Goal: Task Accomplishment & Management: Manage account settings

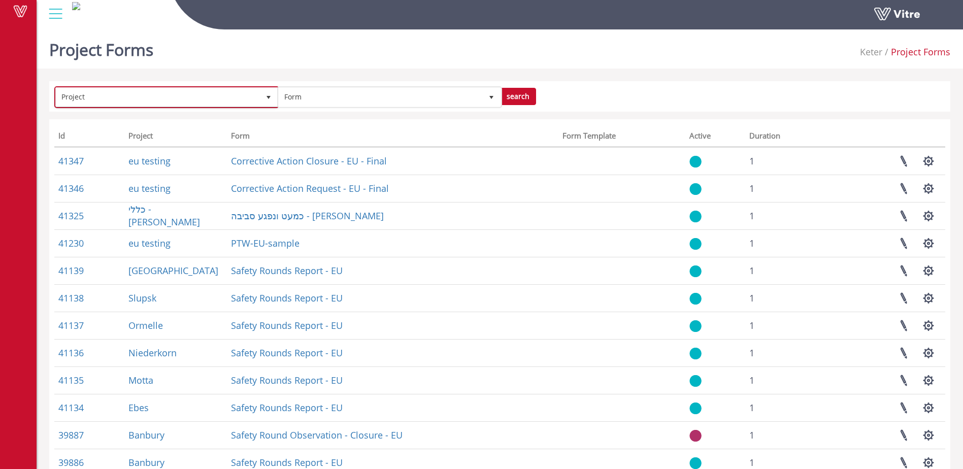
click at [236, 96] on span "Project" at bounding box center [158, 97] width 204 height 18
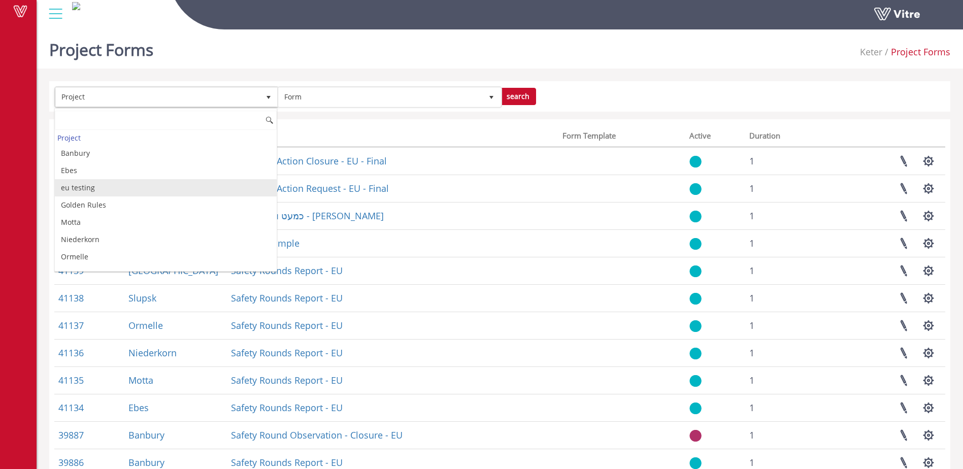
click at [93, 187] on li "eu testing" at bounding box center [166, 187] width 222 height 17
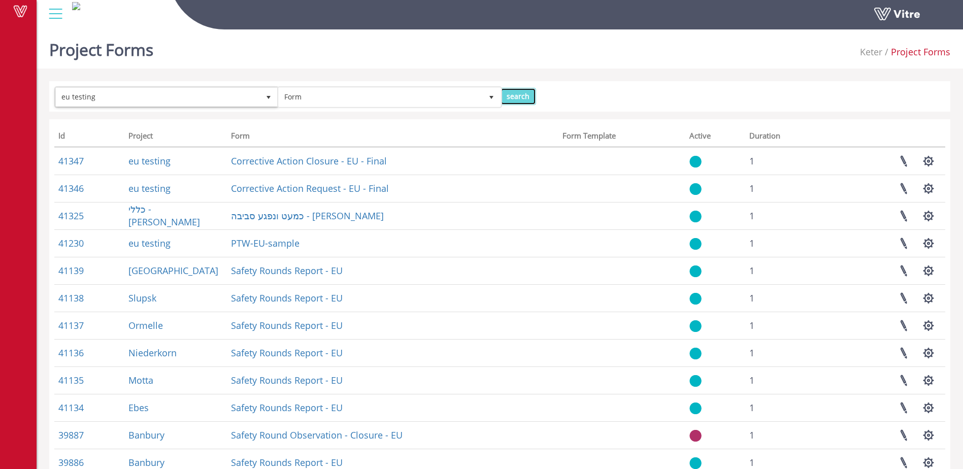
click at [519, 97] on input "search" at bounding box center [518, 96] width 36 height 17
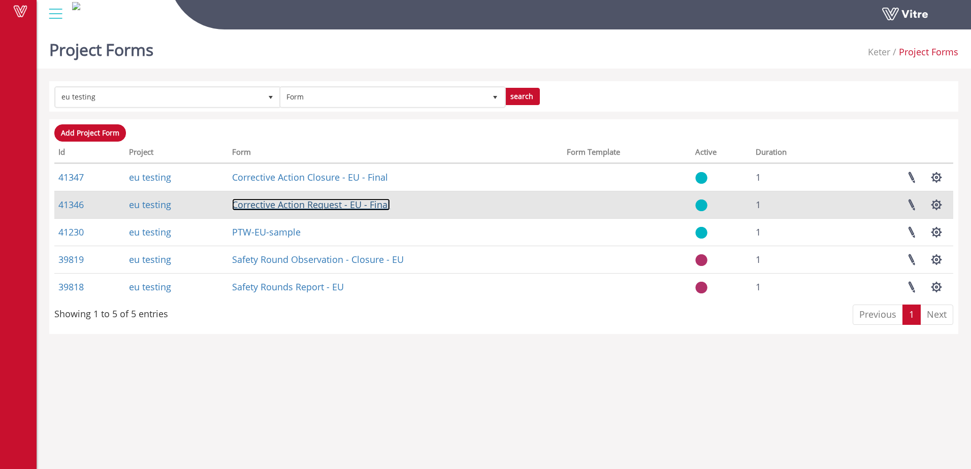
click at [310, 204] on link "Corrective Action Request - EU - Final" at bounding box center [311, 205] width 158 height 12
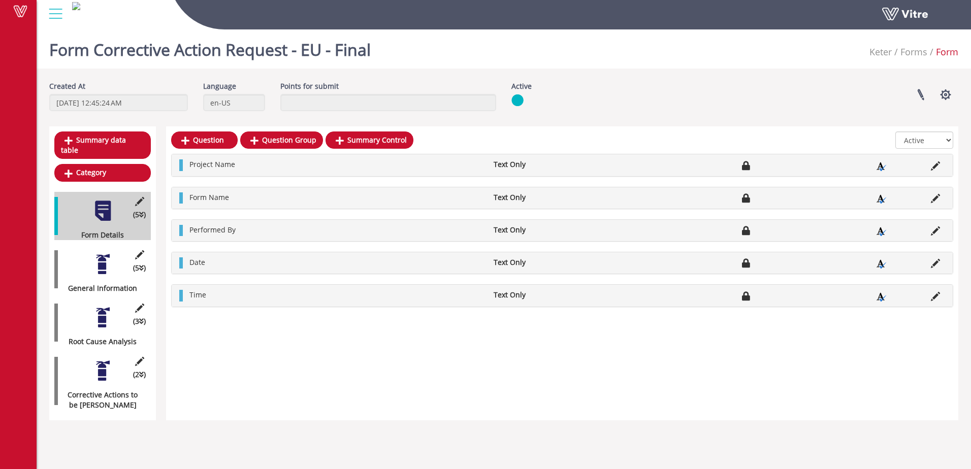
click at [104, 256] on div at bounding box center [102, 264] width 23 height 23
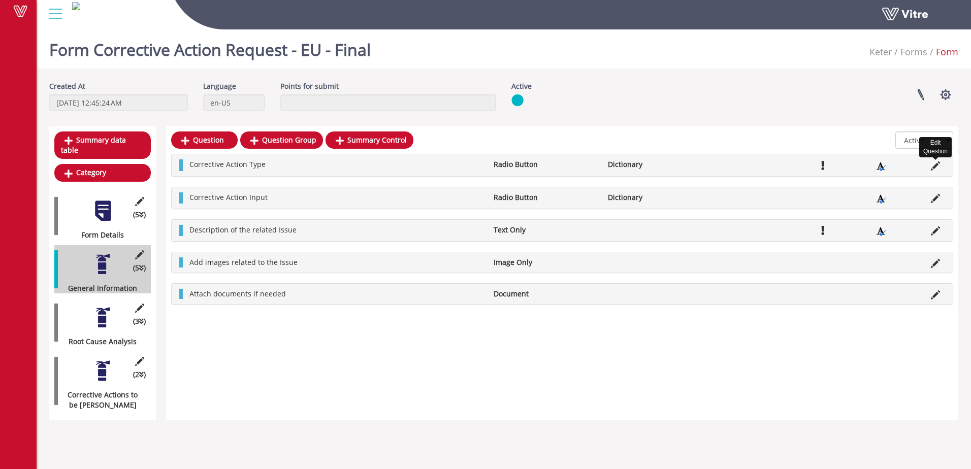
click at [936, 169] on icon at bounding box center [935, 165] width 9 height 9
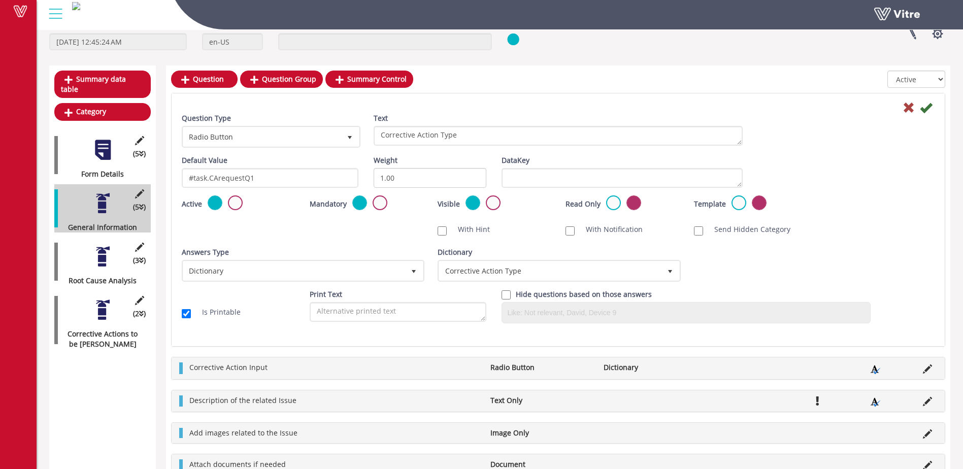
scroll to position [68, 0]
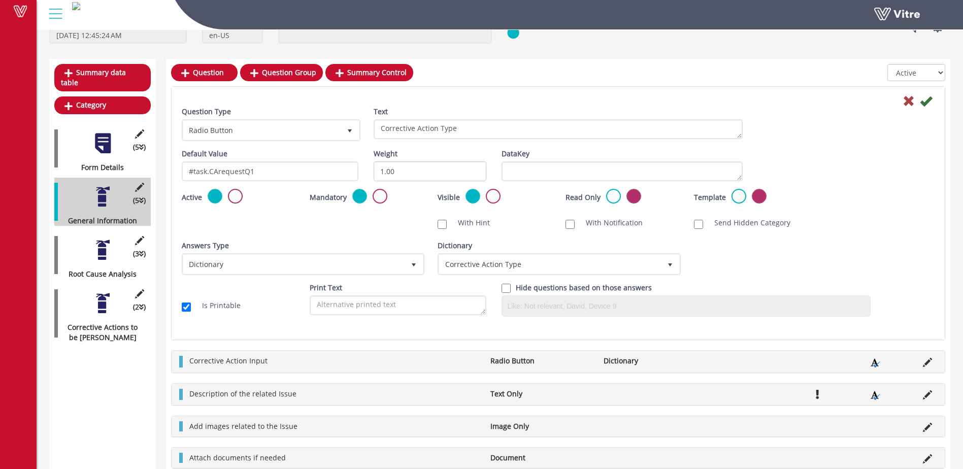
click at [103, 191] on div at bounding box center [102, 196] width 23 height 23
click at [105, 136] on div at bounding box center [102, 143] width 23 height 23
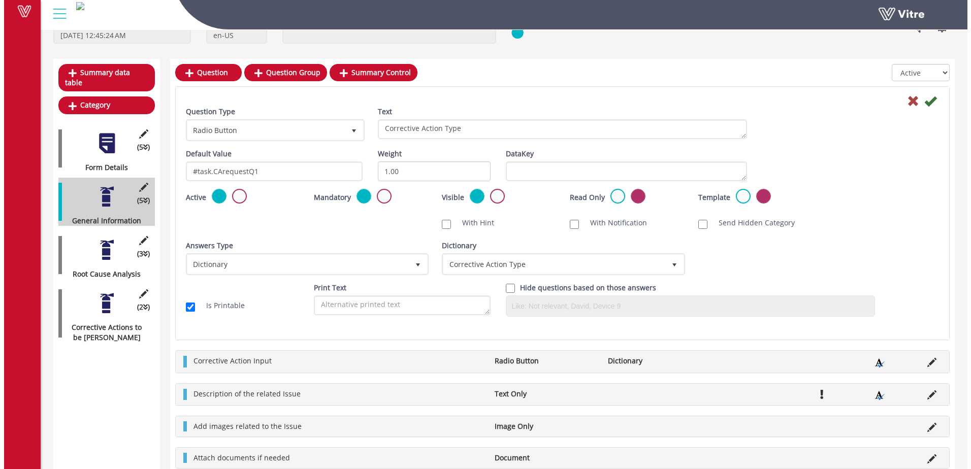
scroll to position [0, 0]
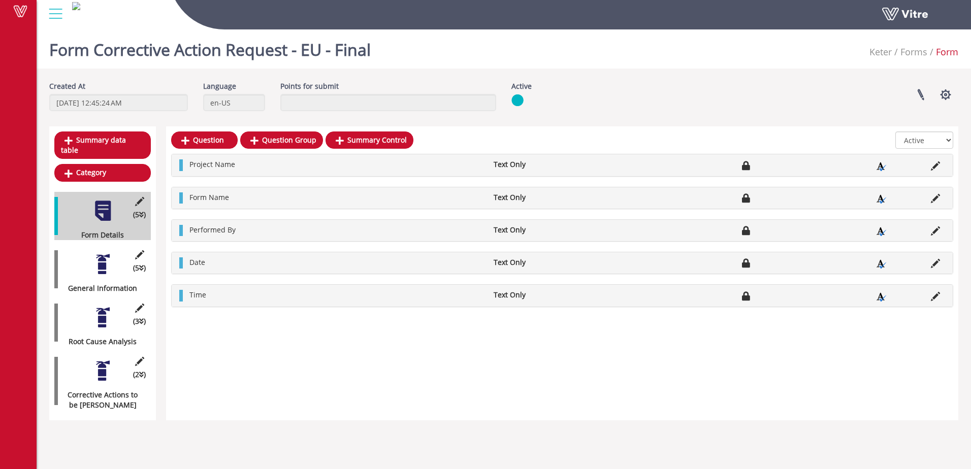
click at [103, 253] on div at bounding box center [102, 264] width 23 height 23
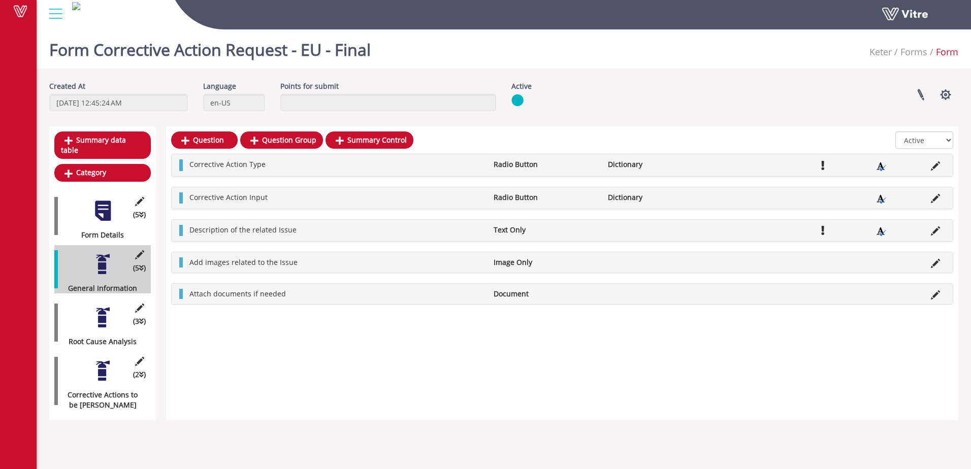
click at [103, 306] on div at bounding box center [102, 317] width 23 height 23
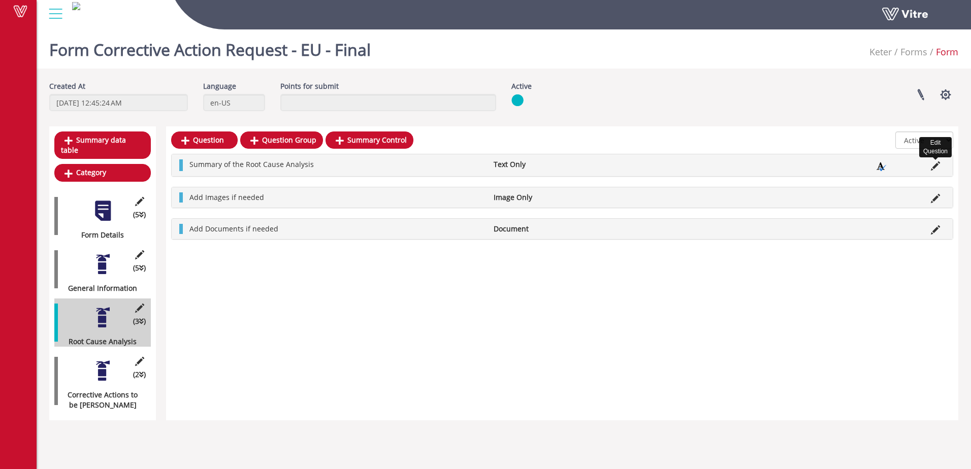
click at [937, 163] on icon at bounding box center [935, 165] width 9 height 9
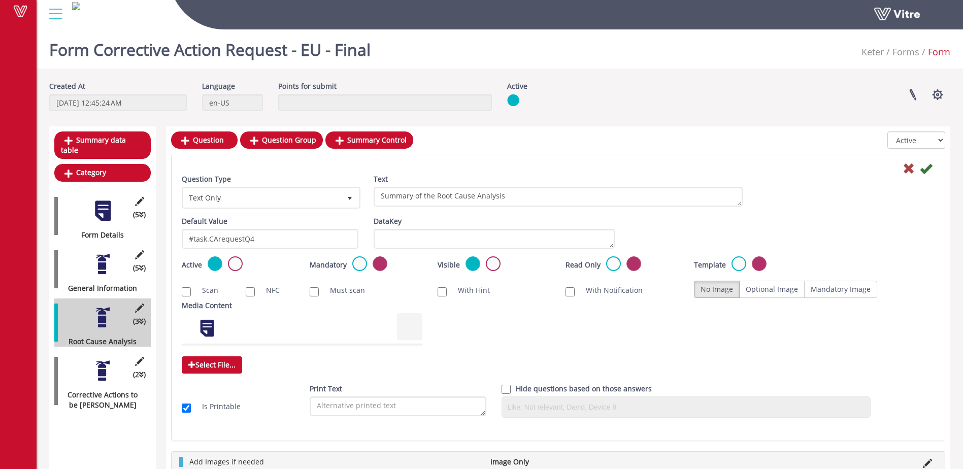
click at [100, 359] on div at bounding box center [102, 370] width 23 height 23
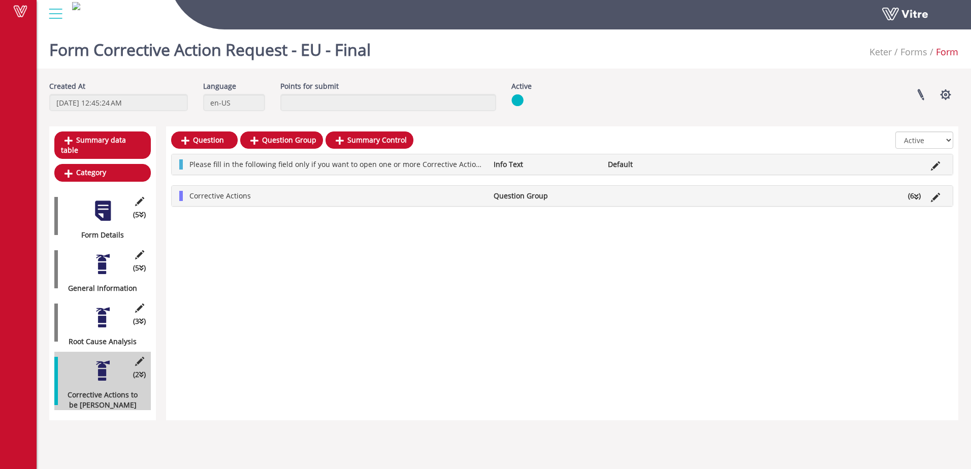
click at [101, 306] on div at bounding box center [102, 317] width 23 height 23
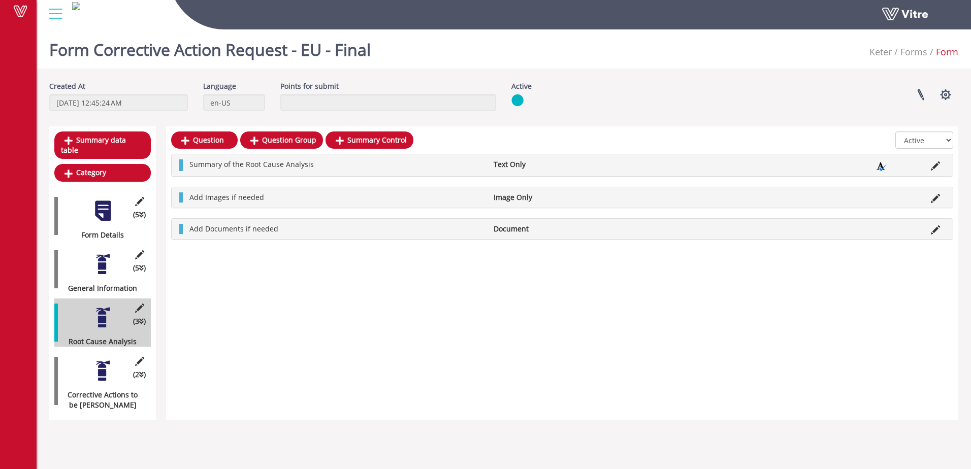
click at [105, 253] on div at bounding box center [102, 264] width 23 height 23
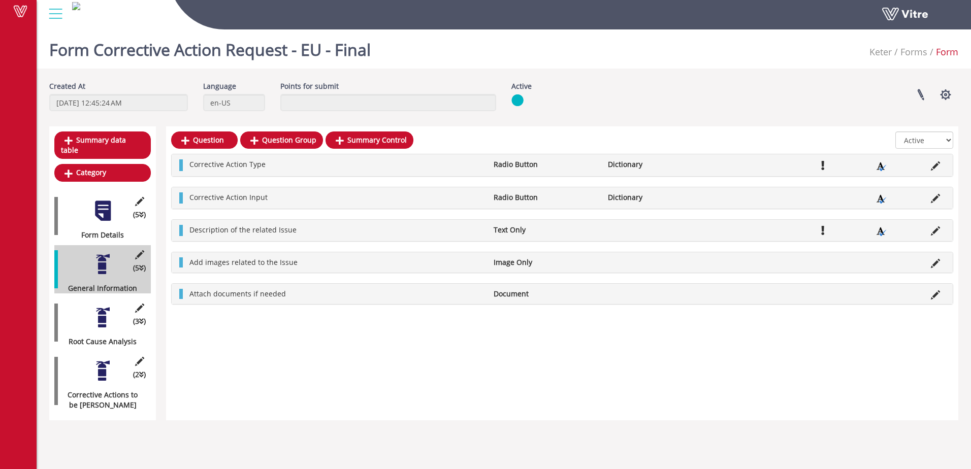
click at [99, 311] on div at bounding box center [102, 317] width 23 height 23
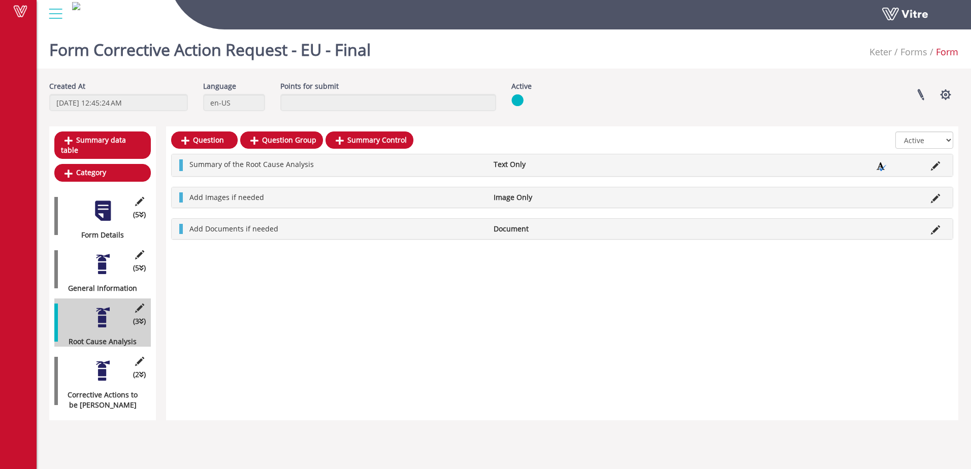
click at [102, 259] on div at bounding box center [102, 264] width 23 height 23
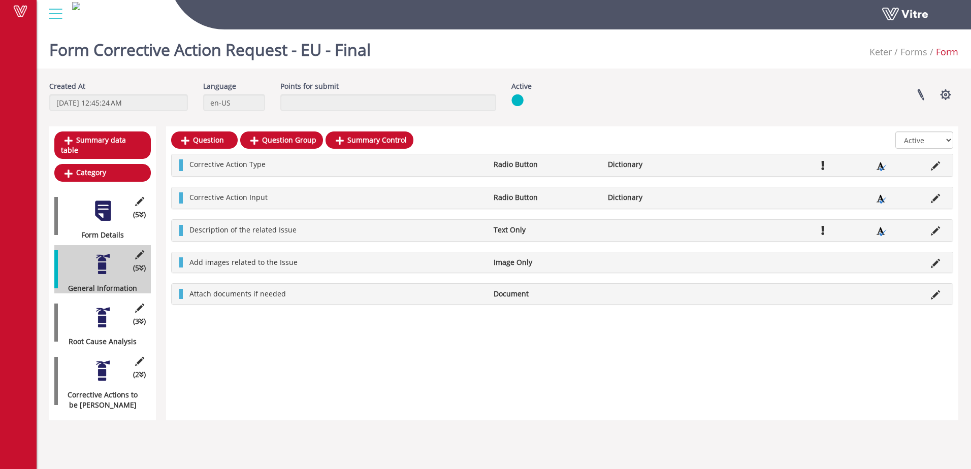
click at [592, 113] on div "Created At 9/10/2024 12:45:24 AM Language en-US Points for submit Active Linked…" at bounding box center [504, 100] width 924 height 38
click at [944, 100] on button "button" at bounding box center [945, 94] width 25 height 27
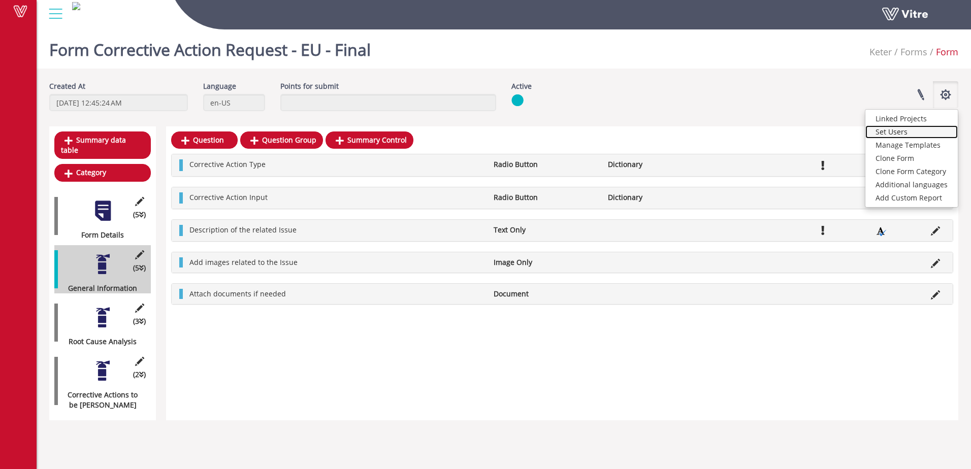
click at [898, 133] on link "Set Users" at bounding box center [911, 131] width 92 height 13
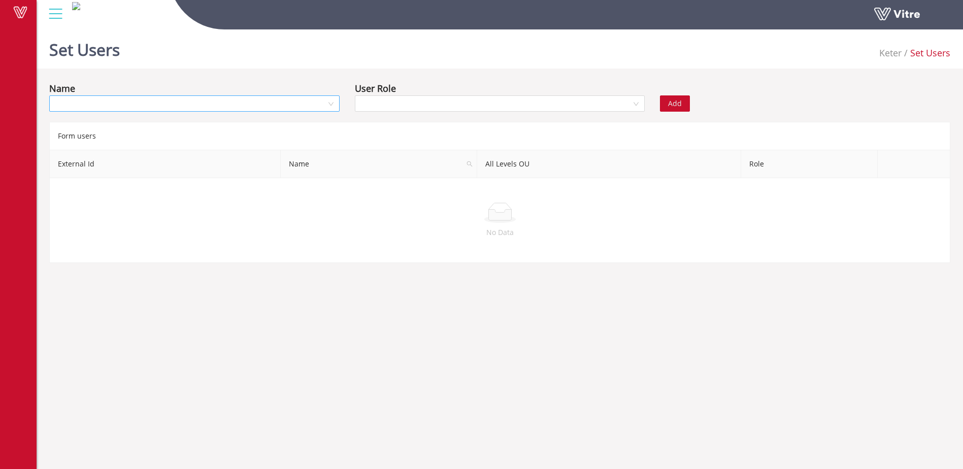
click at [153, 106] on input "search" at bounding box center [190, 103] width 271 height 15
click at [175, 81] on div "Set Users Keter Set Users Name User Role Add Form users External Id Name All Le…" at bounding box center [500, 144] width 927 height 238
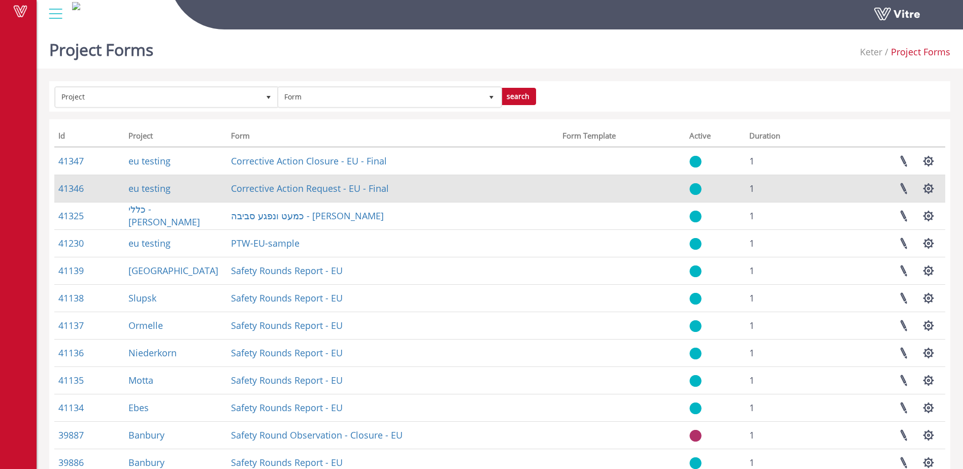
click at [189, 188] on td "eu testing" at bounding box center [175, 188] width 103 height 27
click at [259, 190] on link "Corrective Action Request - EU - Final" at bounding box center [310, 188] width 158 height 12
click at [74, 183] on link "41346" at bounding box center [70, 188] width 25 height 12
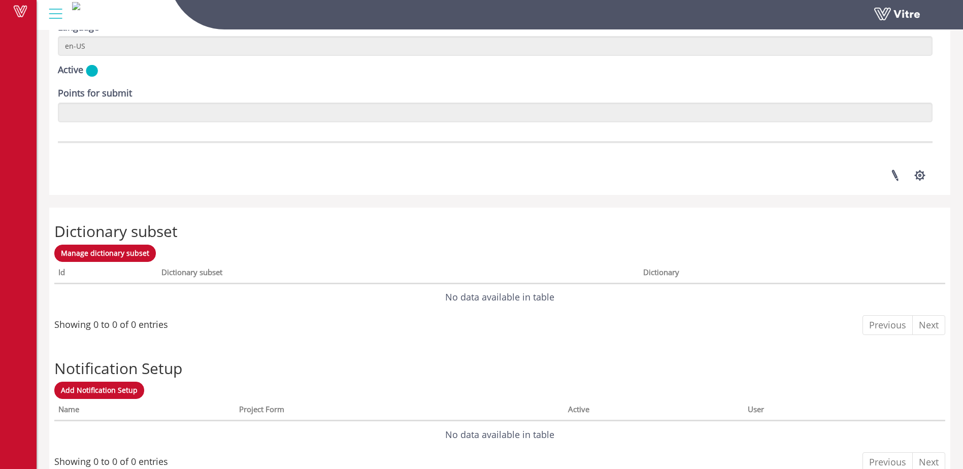
scroll to position [1369, 0]
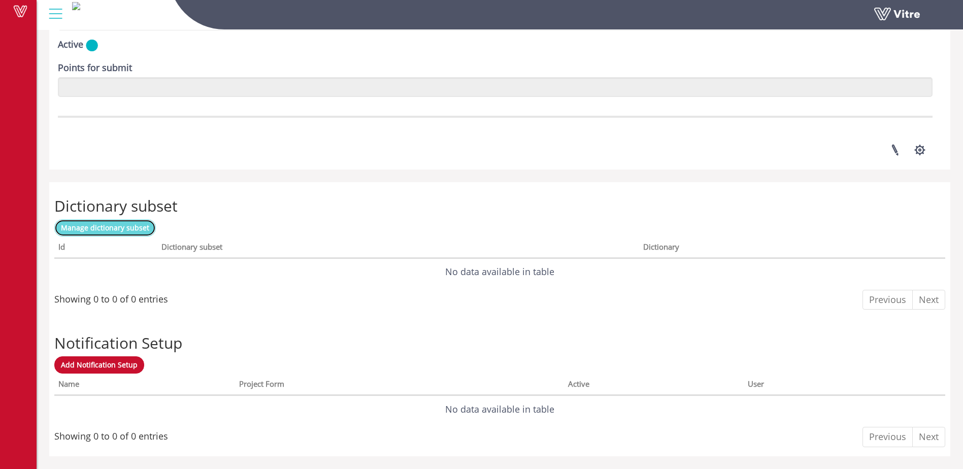
click at [106, 231] on span "Manage dictionary subset" at bounding box center [105, 228] width 88 height 10
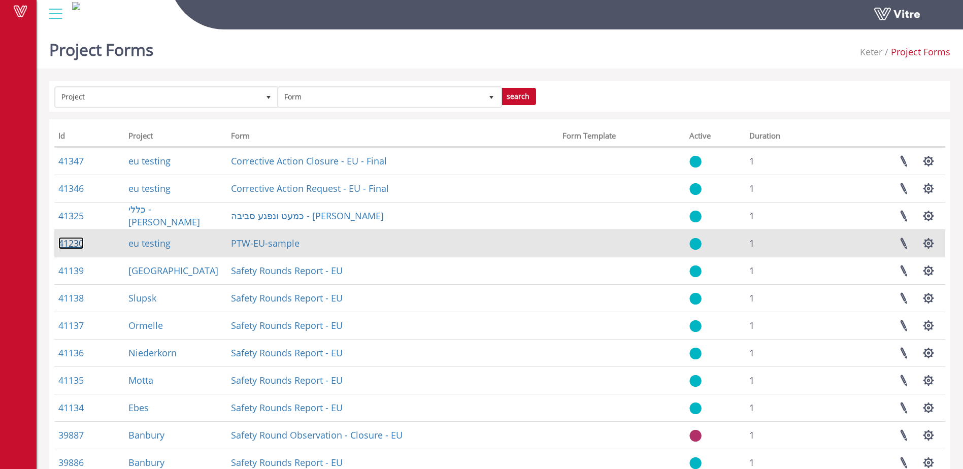
click at [75, 246] on link "41230" at bounding box center [70, 243] width 25 height 12
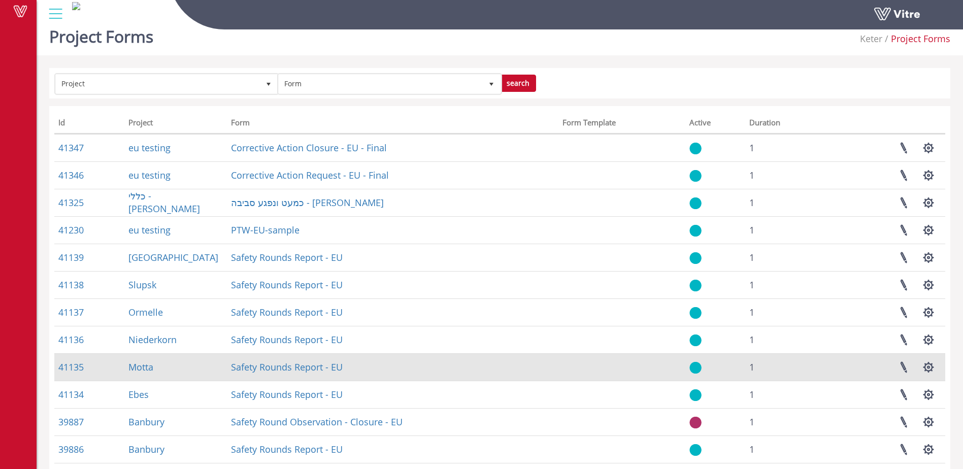
scroll to position [17, 0]
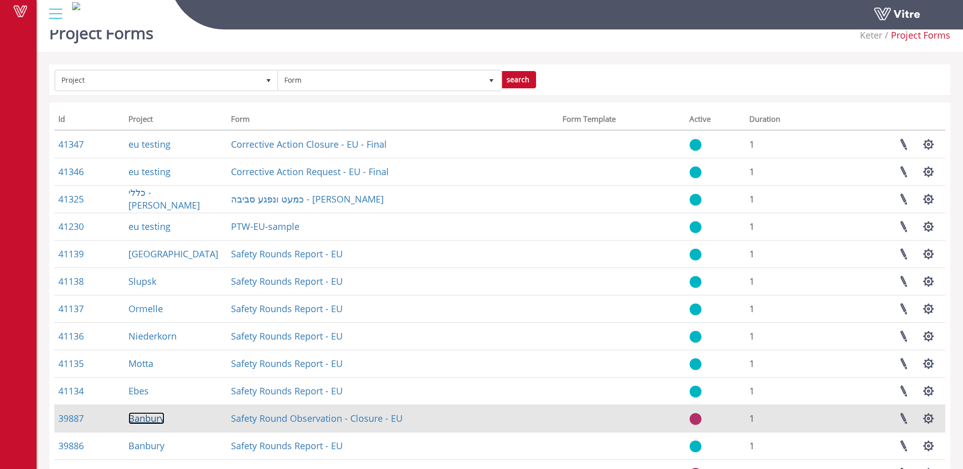
click at [145, 420] on link "Banbury" at bounding box center [146, 418] width 36 height 12
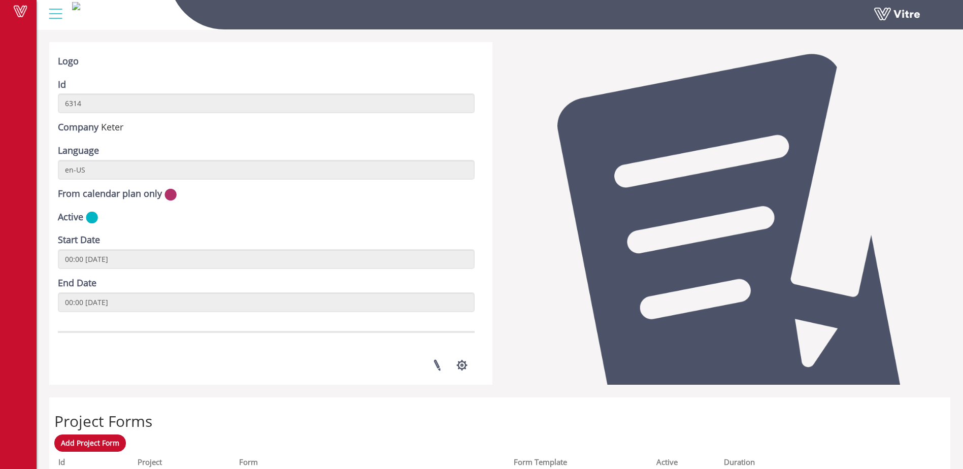
scroll to position [34, 0]
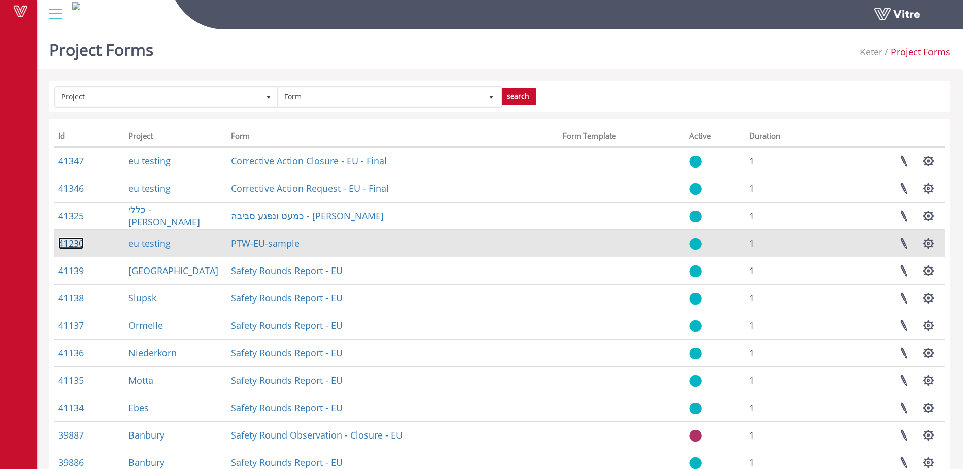
click at [73, 244] on link "41230" at bounding box center [70, 243] width 25 height 12
click at [389, 243] on td "PTW-EU-sample" at bounding box center [393, 243] width 332 height 27
click at [161, 244] on link "eu testing" at bounding box center [149, 243] width 42 height 12
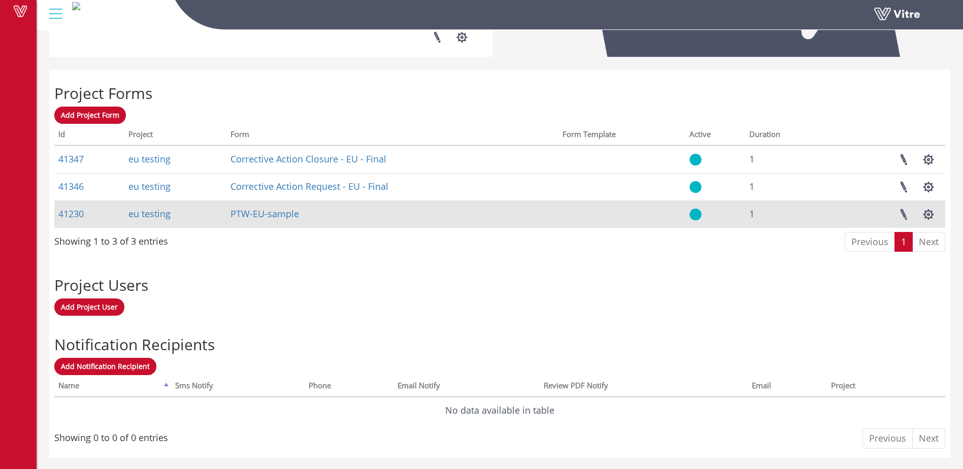
scroll to position [369, 0]
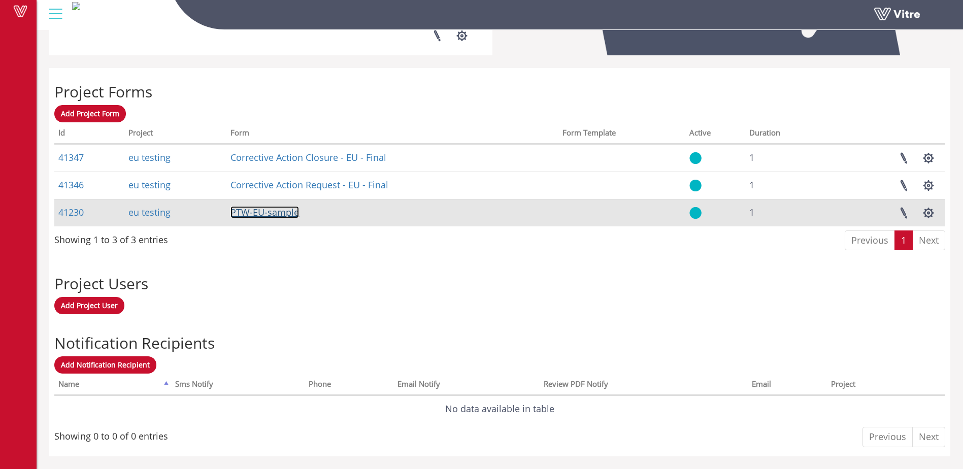
click at [252, 214] on link "PTW-EU-sample" at bounding box center [265, 212] width 69 height 12
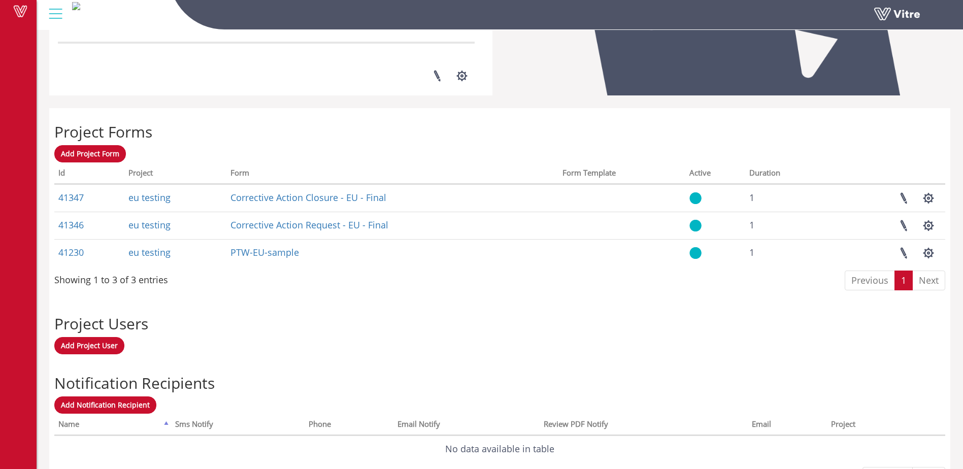
scroll to position [318, 0]
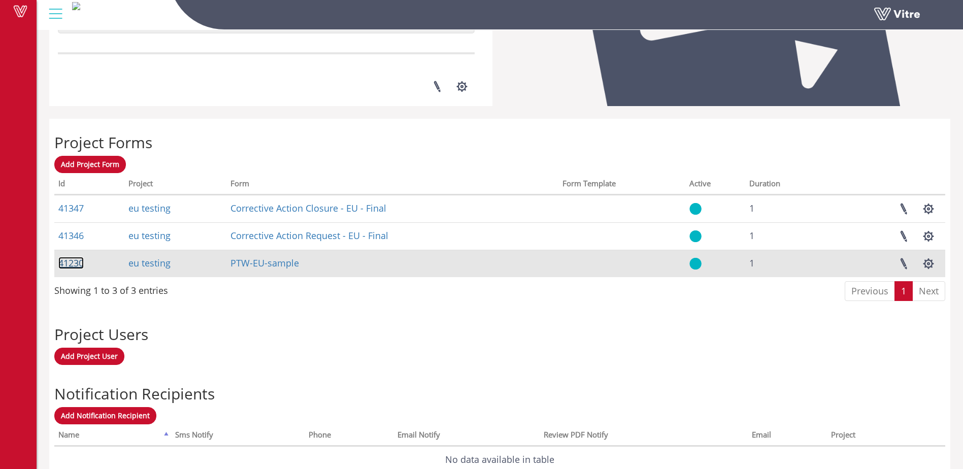
click at [70, 260] on link "41230" at bounding box center [70, 263] width 25 height 12
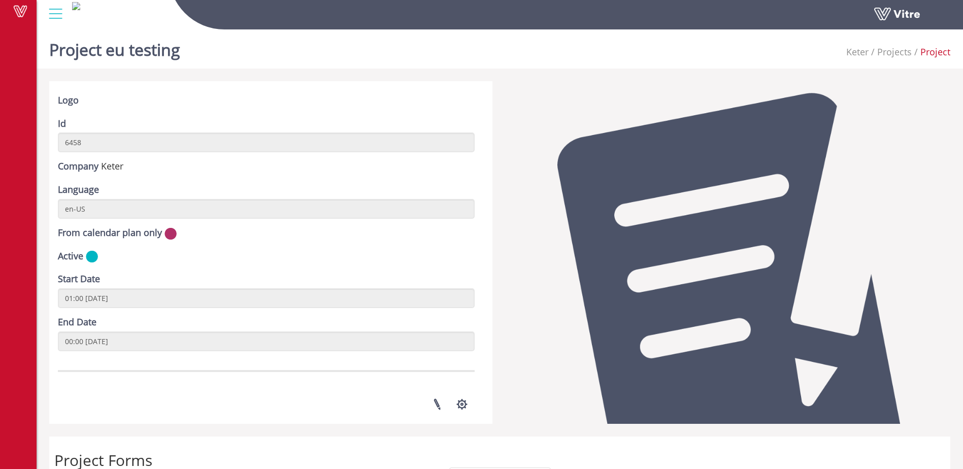
scroll to position [266, 0]
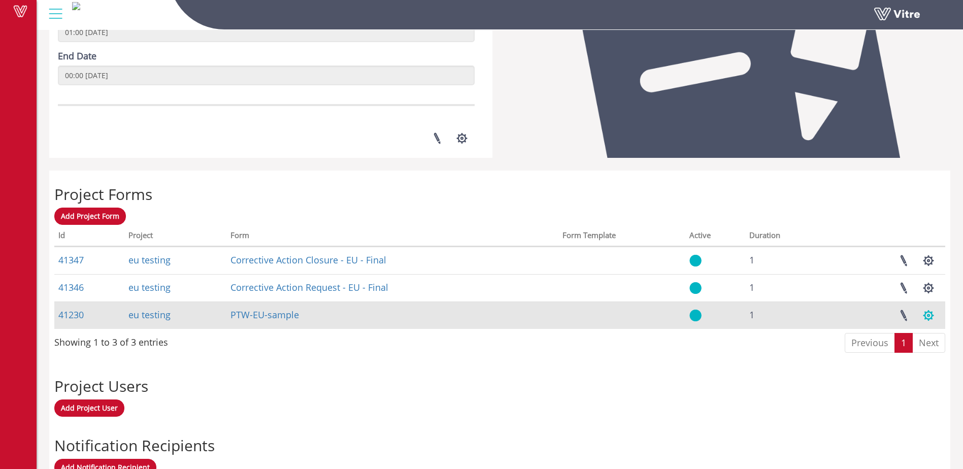
click at [926, 316] on button "button" at bounding box center [928, 315] width 25 height 27
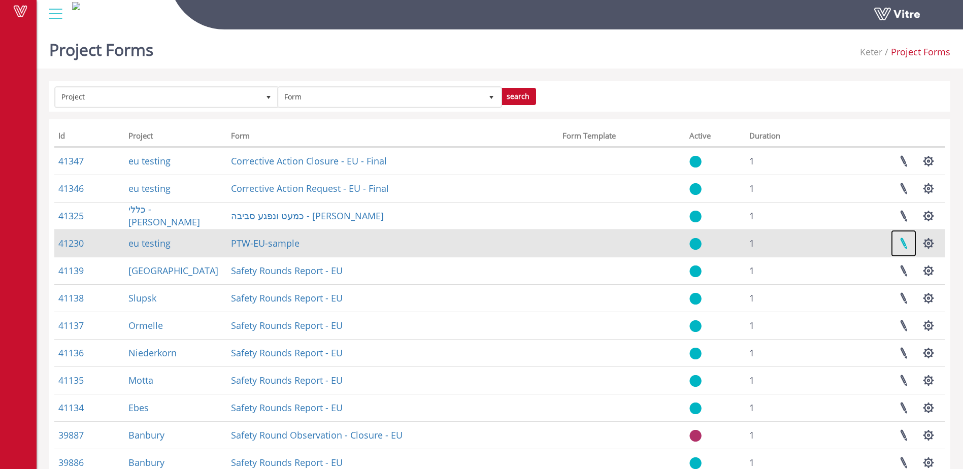
click at [905, 244] on link at bounding box center [903, 243] width 25 height 27
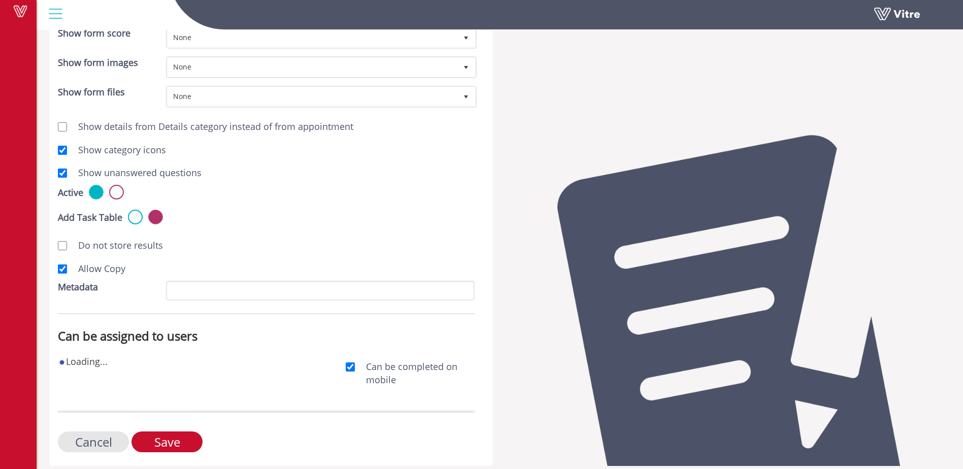
scroll to position [329, 0]
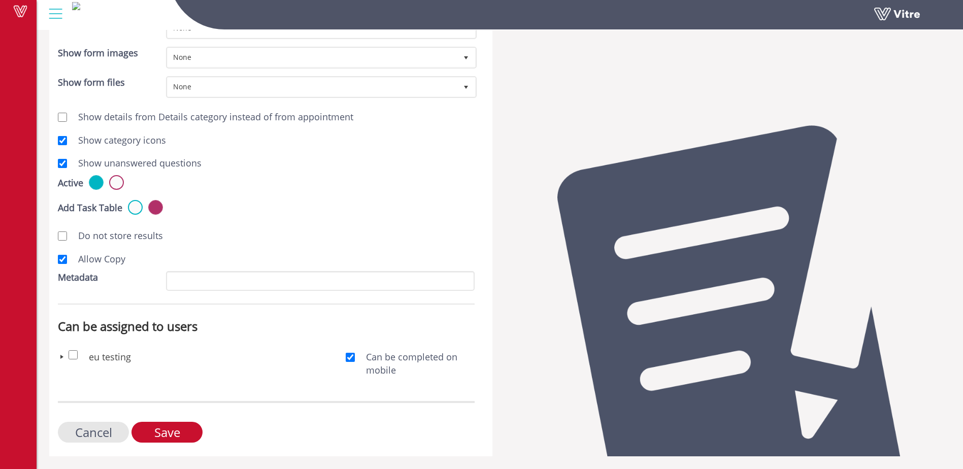
click at [61, 357] on span at bounding box center [62, 357] width 8 height 8
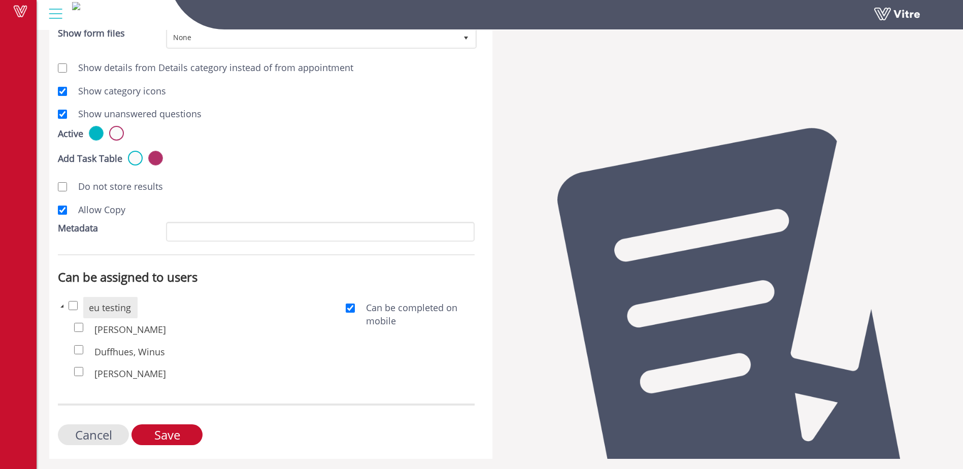
scroll to position [380, 0]
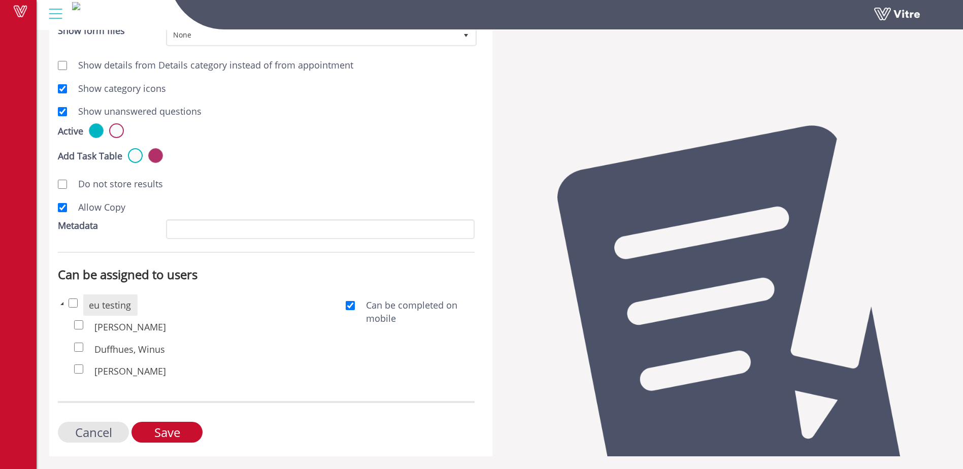
click at [60, 306] on span at bounding box center [62, 304] width 8 height 8
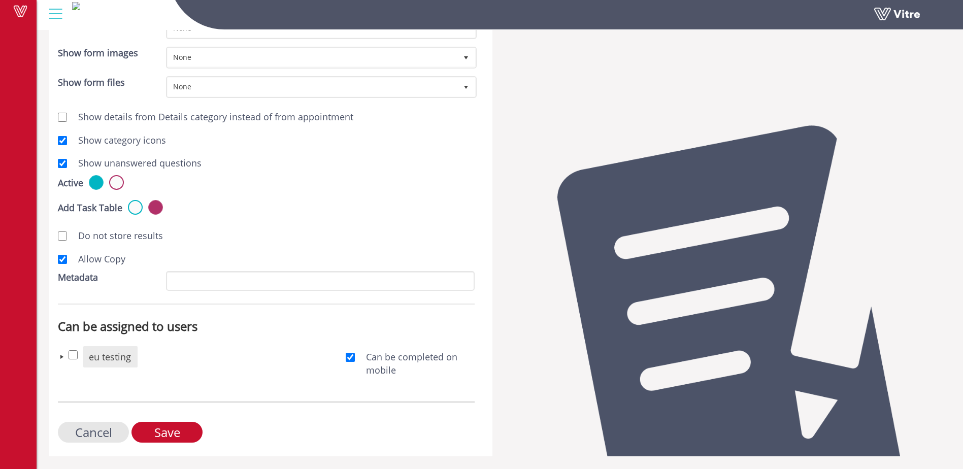
scroll to position [329, 0]
click at [60, 356] on span at bounding box center [62, 357] width 8 height 8
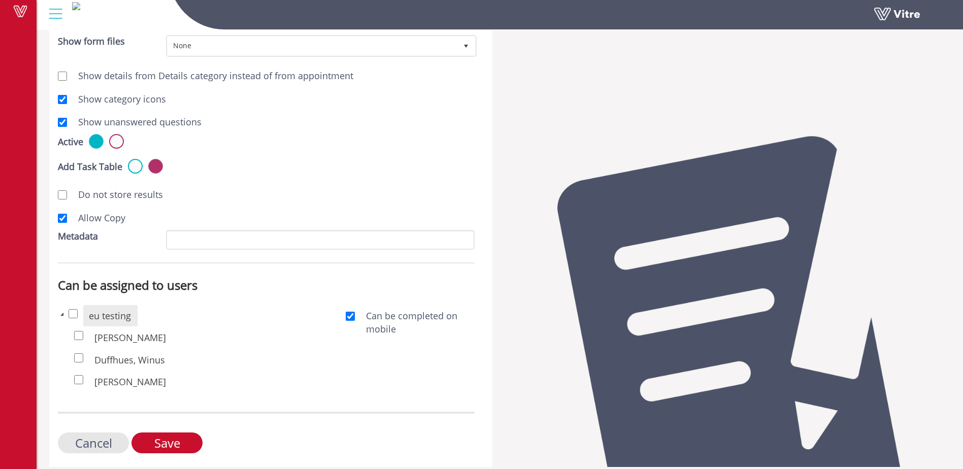
scroll to position [380, 0]
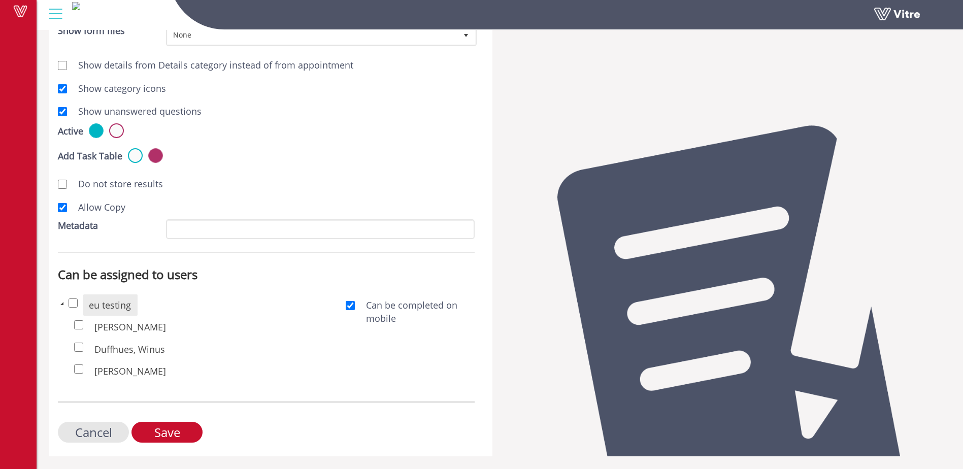
click at [62, 303] on span at bounding box center [62, 304] width 8 height 8
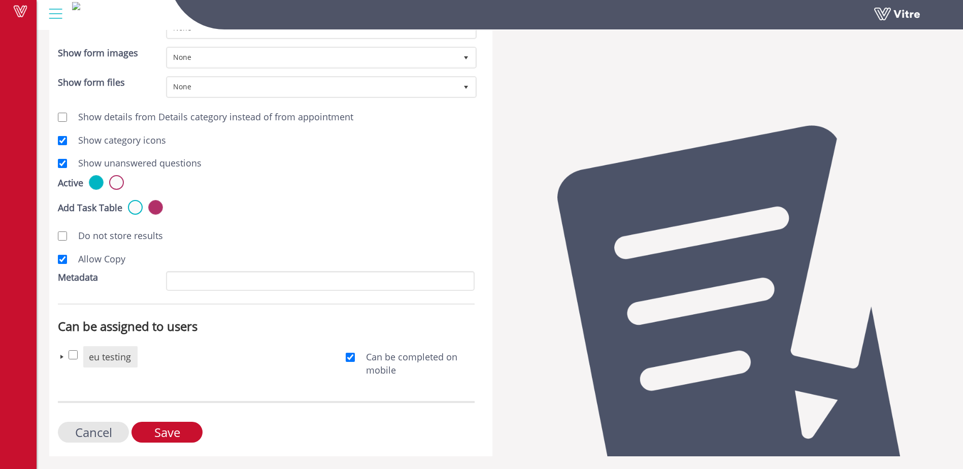
scroll to position [329, 0]
